Goal: Find specific page/section: Find specific page/section

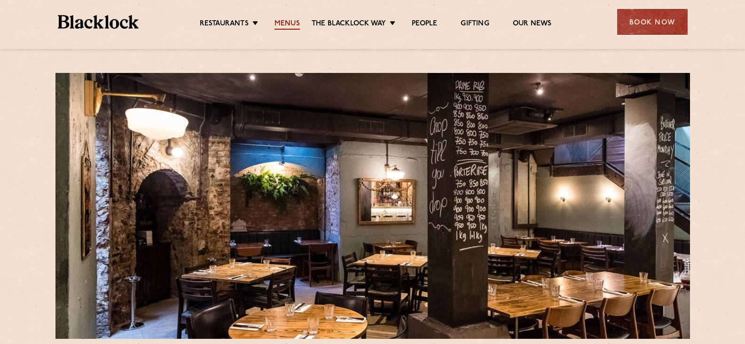
click at [285, 20] on link "Menus" at bounding box center [287, 24] width 25 height 10
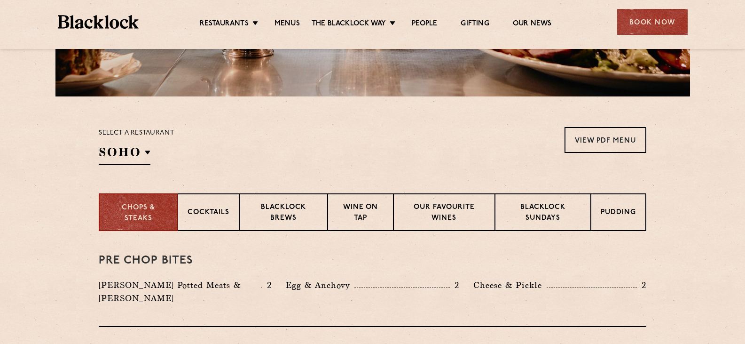
scroll to position [235, 0]
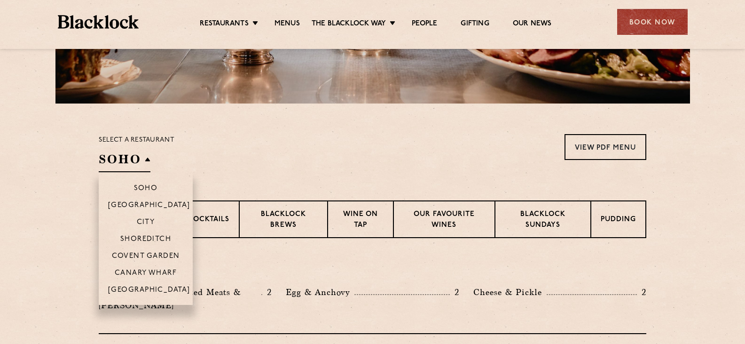
click at [139, 163] on h2 "SOHO" at bounding box center [125, 161] width 52 height 21
click at [149, 220] on p "City" at bounding box center [146, 222] width 18 height 9
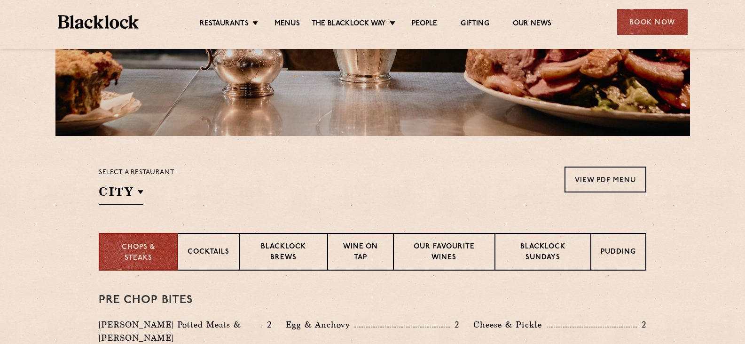
scroll to position [188, 0]
